Goal: Information Seeking & Learning: Learn about a topic

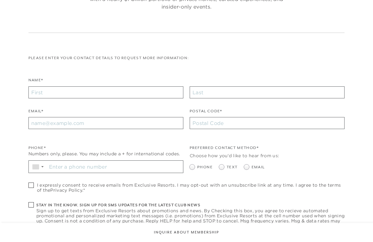
scroll to position [116, 0]
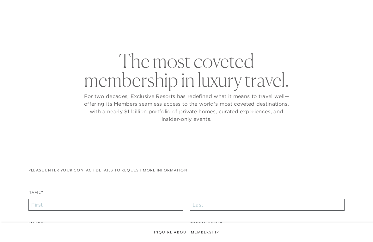
checkbox input "false"
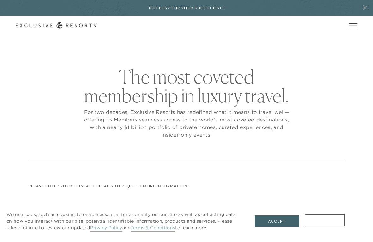
click at [58, 23] on icon at bounding box center [56, 25] width 81 height 7
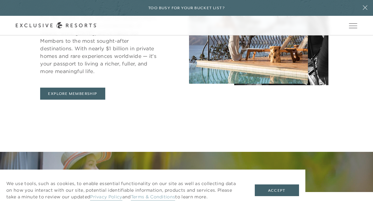
scroll to position [288, 0]
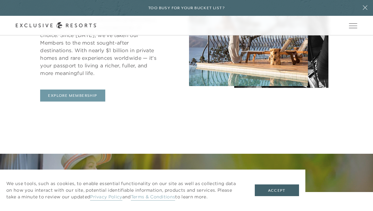
click at [73, 93] on link "Explore Membership" at bounding box center [72, 95] width 65 height 12
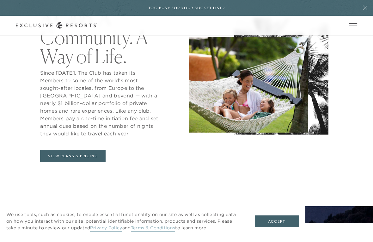
scroll to position [278, 0]
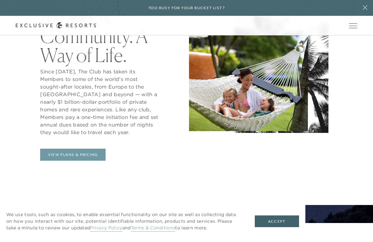
click at [86, 153] on link "View Plans & Pricing" at bounding box center [72, 154] width 65 height 12
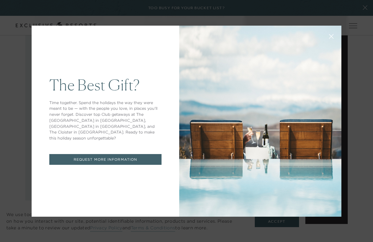
click at [331, 35] on icon at bounding box center [331, 36] width 4 height 4
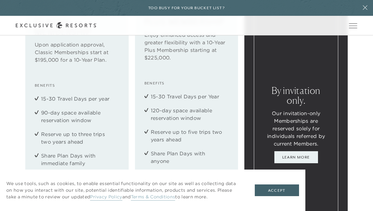
scroll to position [733, 0]
